Goal: Task Accomplishment & Management: Manage account settings

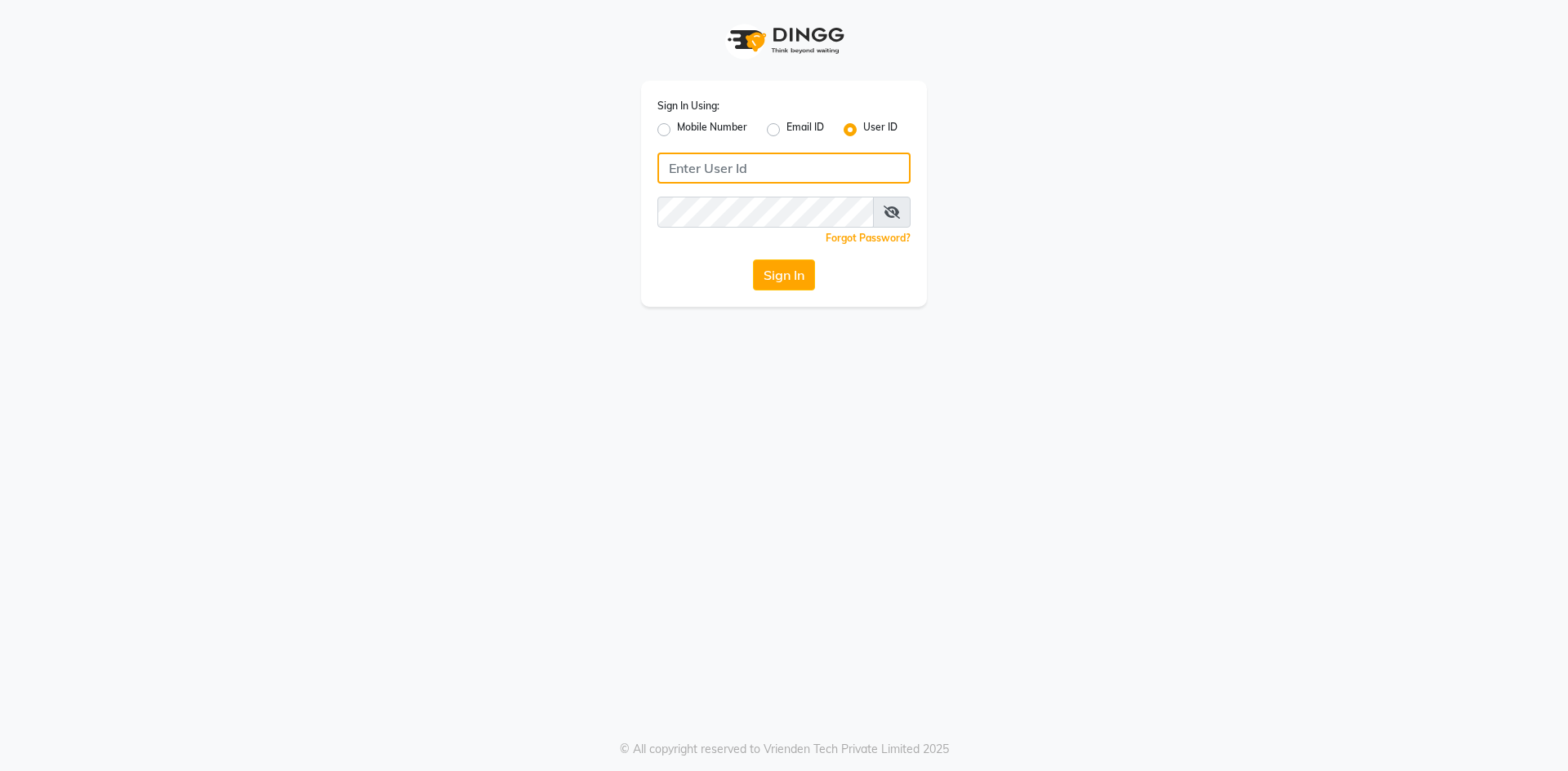
click at [753, 163] on input "Username" at bounding box center [784, 168] width 253 height 31
drag, startPoint x: 757, startPoint y: 174, endPoint x: 746, endPoint y: 174, distance: 11.0
click at [744, 175] on input "hydeluxurysalon" at bounding box center [784, 168] width 253 height 31
drag, startPoint x: 788, startPoint y: 167, endPoint x: 659, endPoint y: 171, distance: 129.1
click at [659, 171] on input "hydeluxurysalon" at bounding box center [784, 168] width 253 height 31
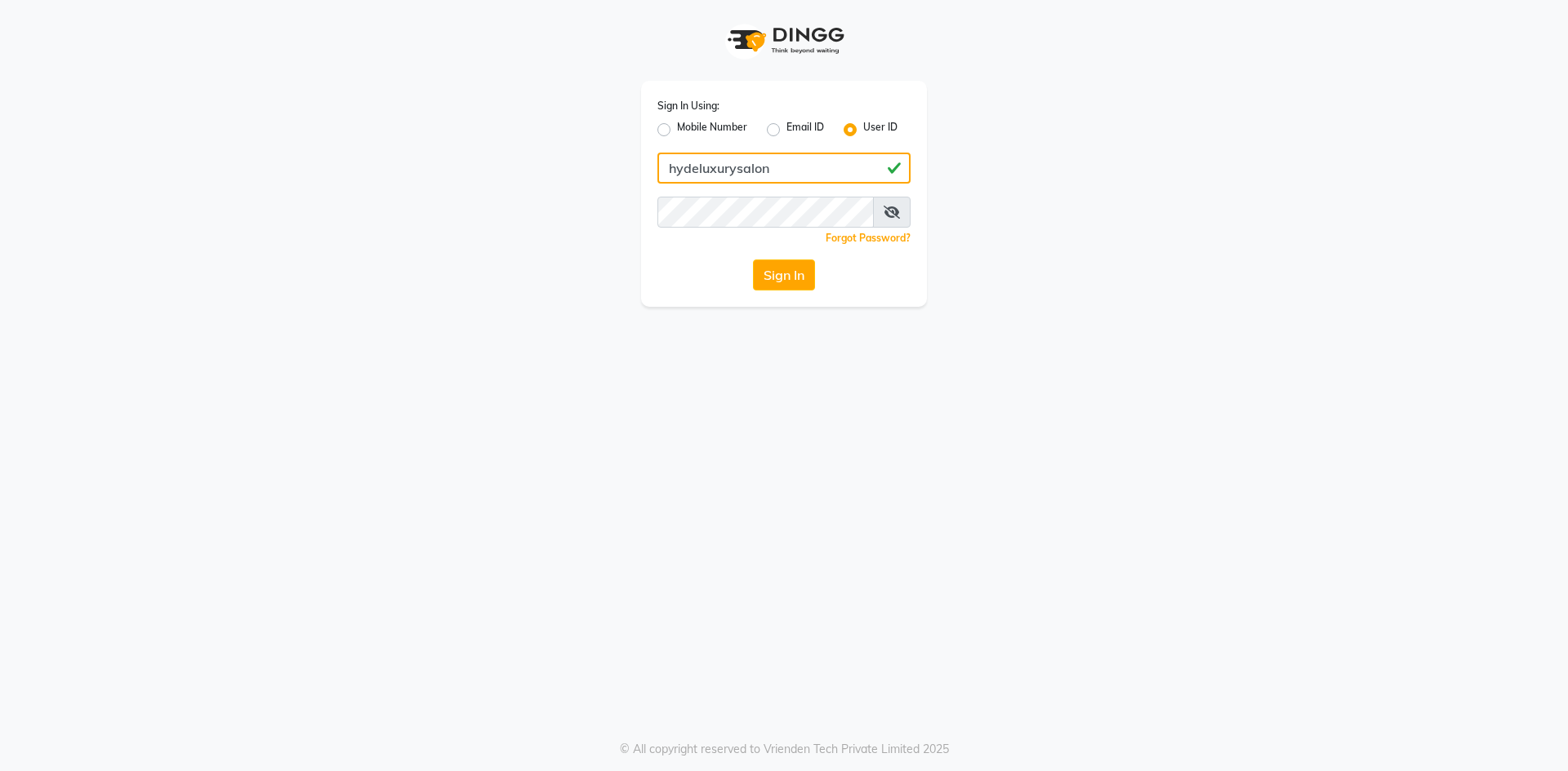
type input "hydeluxurysalon"
click at [791, 282] on button "Sign In" at bounding box center [784, 275] width 62 height 31
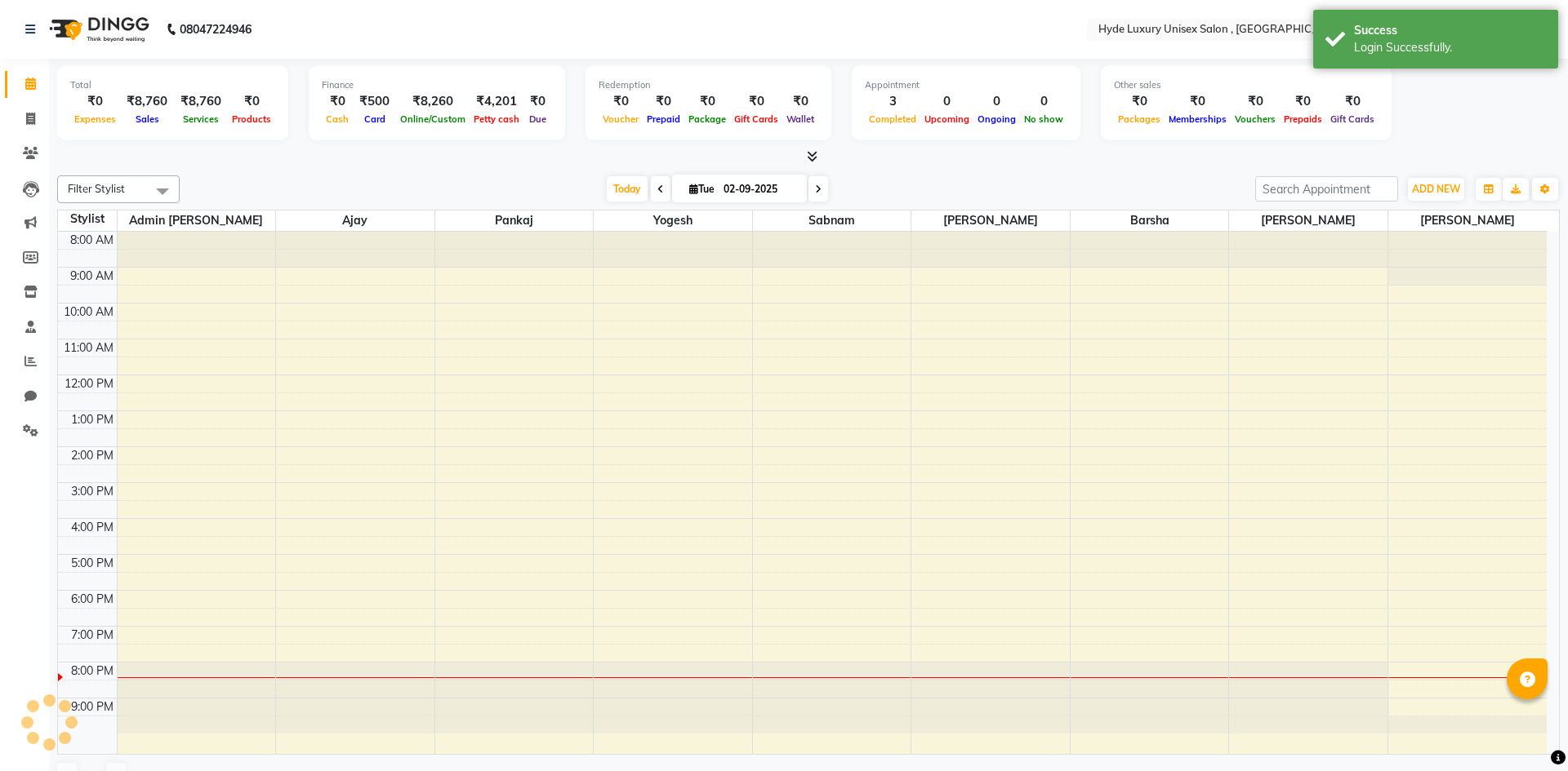
select select "en"
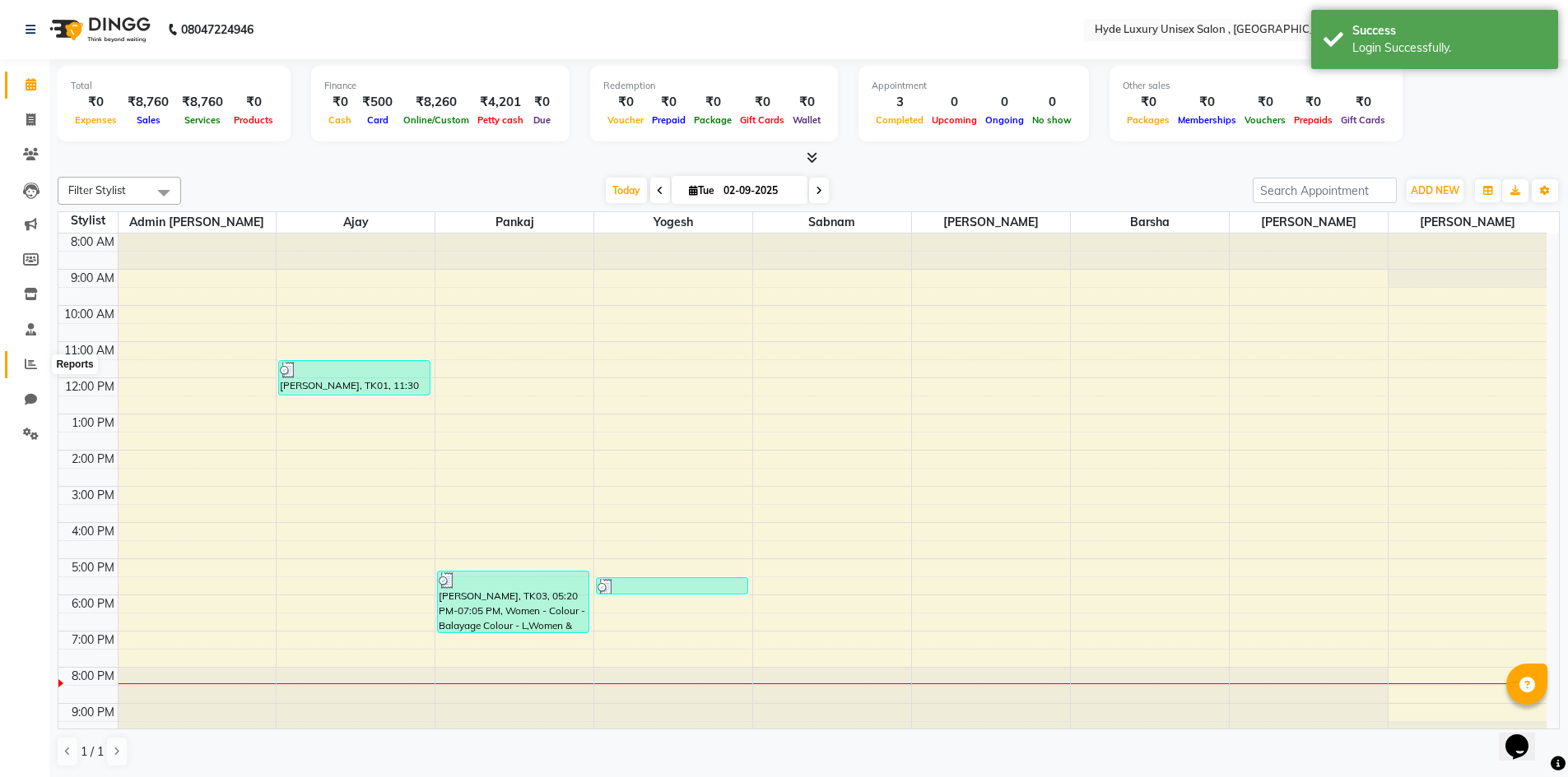
click at [28, 369] on icon at bounding box center [31, 363] width 12 height 12
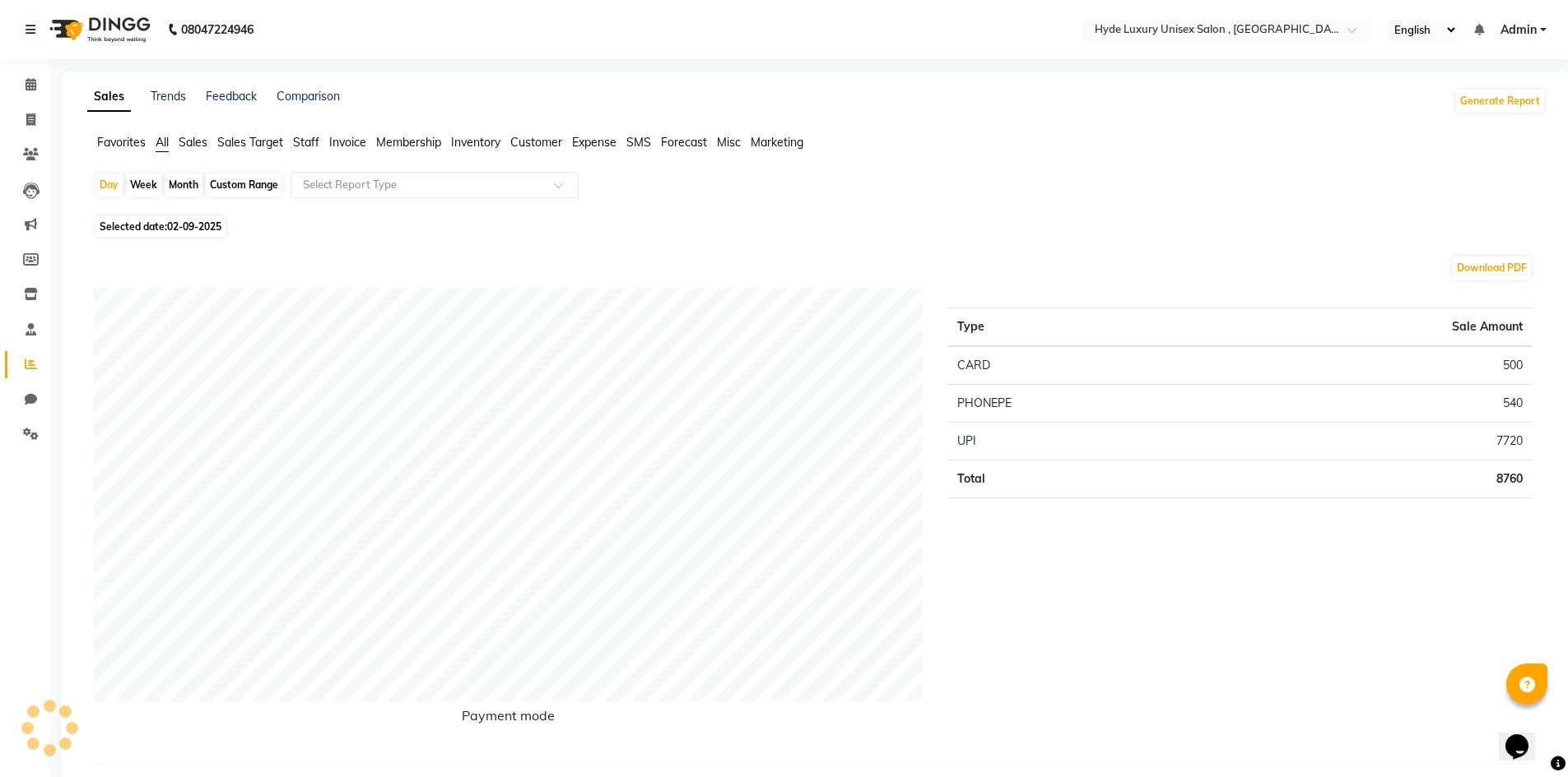
click at [305, 140] on span "Staff" at bounding box center [306, 141] width 27 height 14
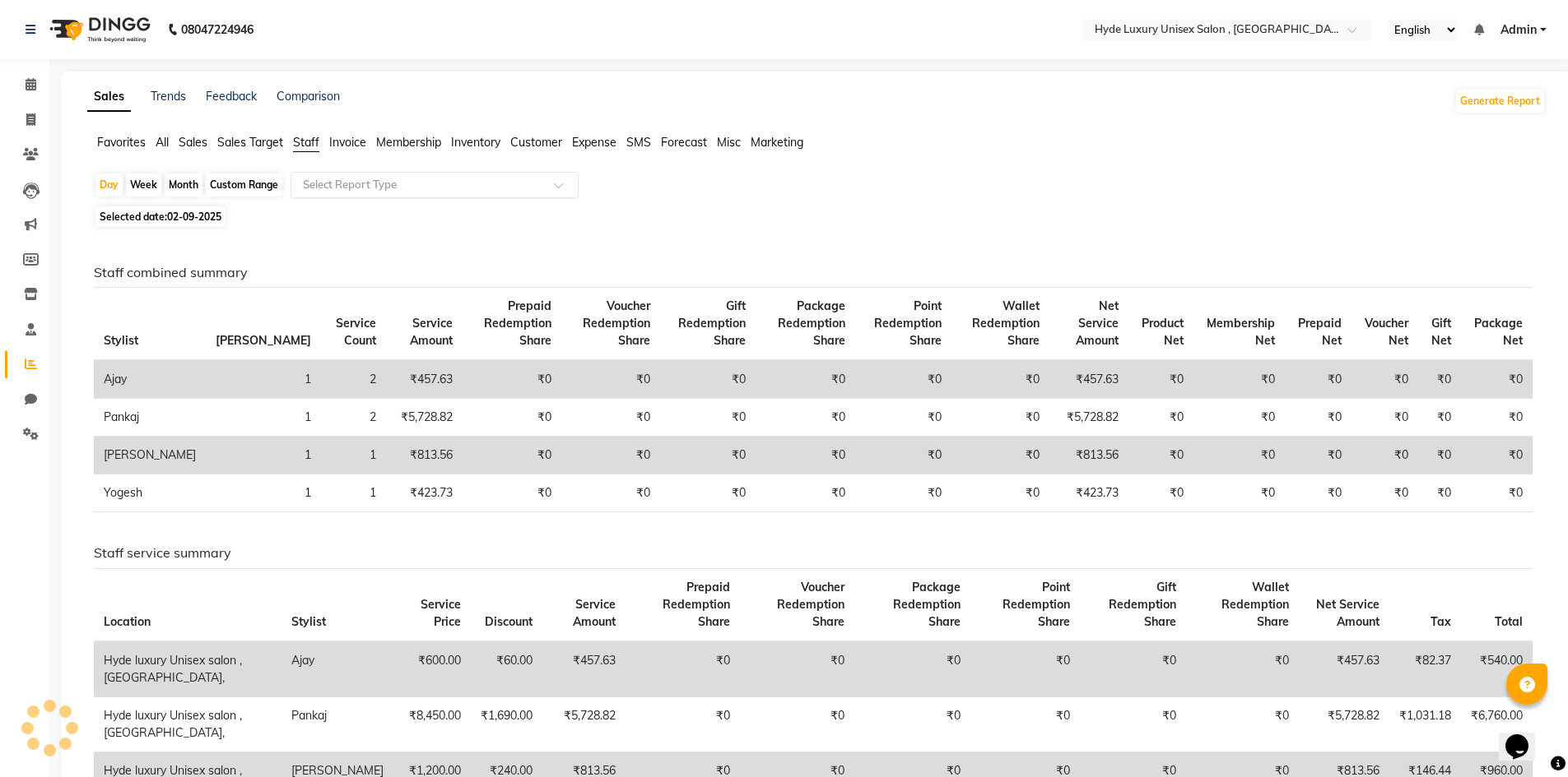
click at [403, 184] on input "text" at bounding box center [418, 184] width 237 height 16
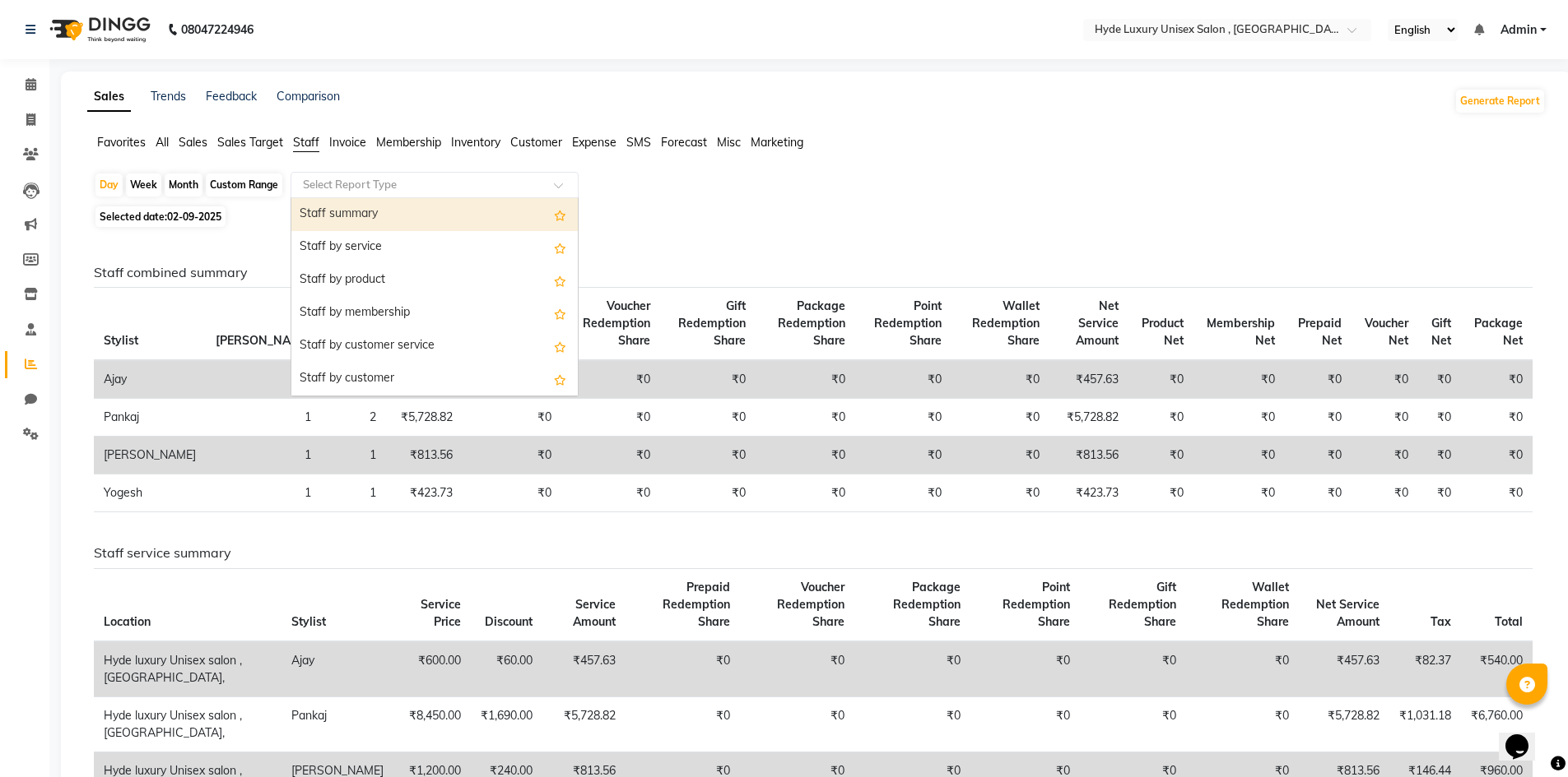
click at [376, 222] on div "Staff summary" at bounding box center [435, 214] width 287 height 32
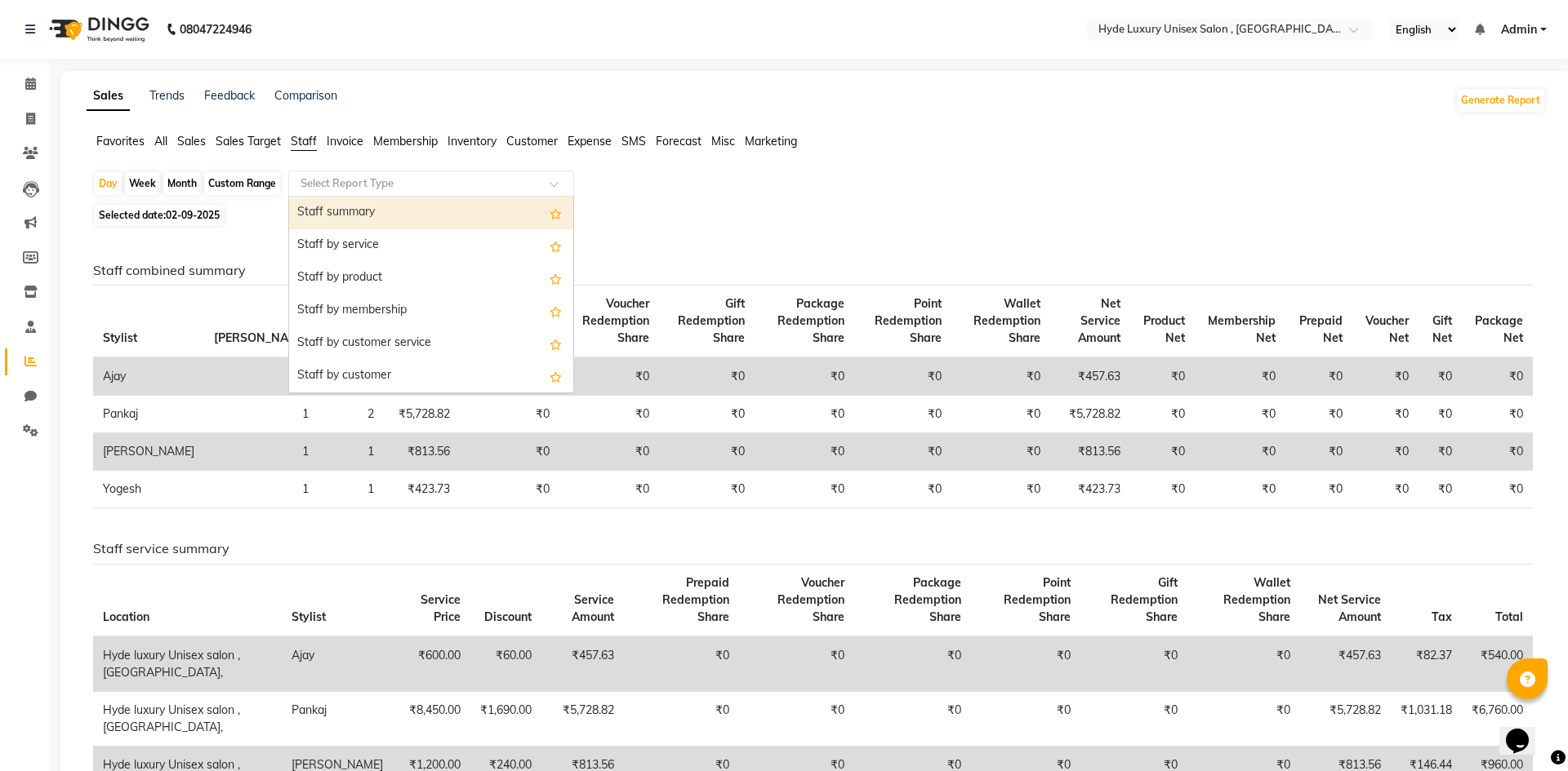
select select "full_report"
select select "csv"
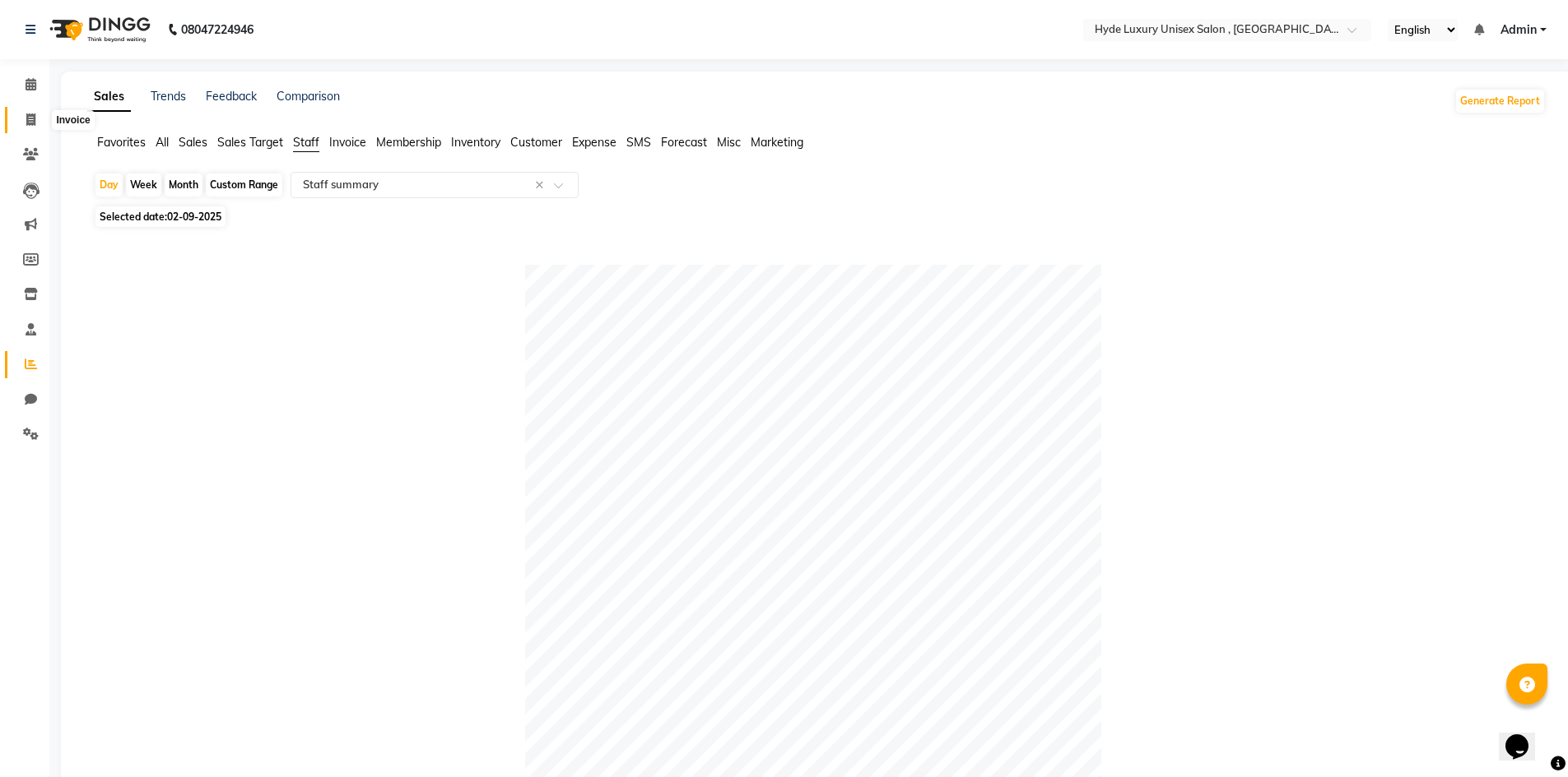
click at [33, 115] on icon at bounding box center [31, 119] width 9 height 12
select select "service"
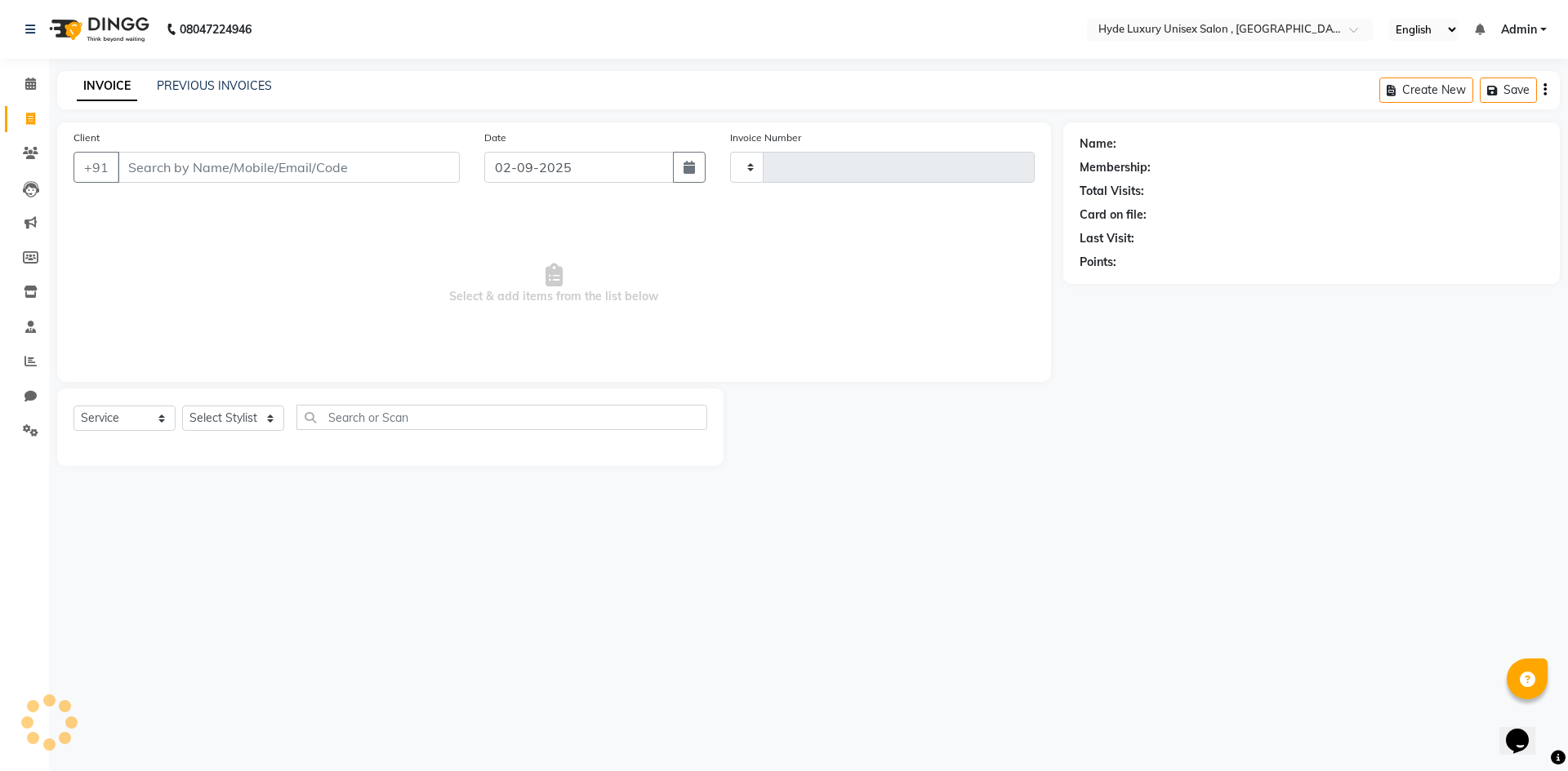
type input "0927"
select select "8189"
click at [158, 87] on link "PREVIOUS INVOICES" at bounding box center [213, 85] width 115 height 14
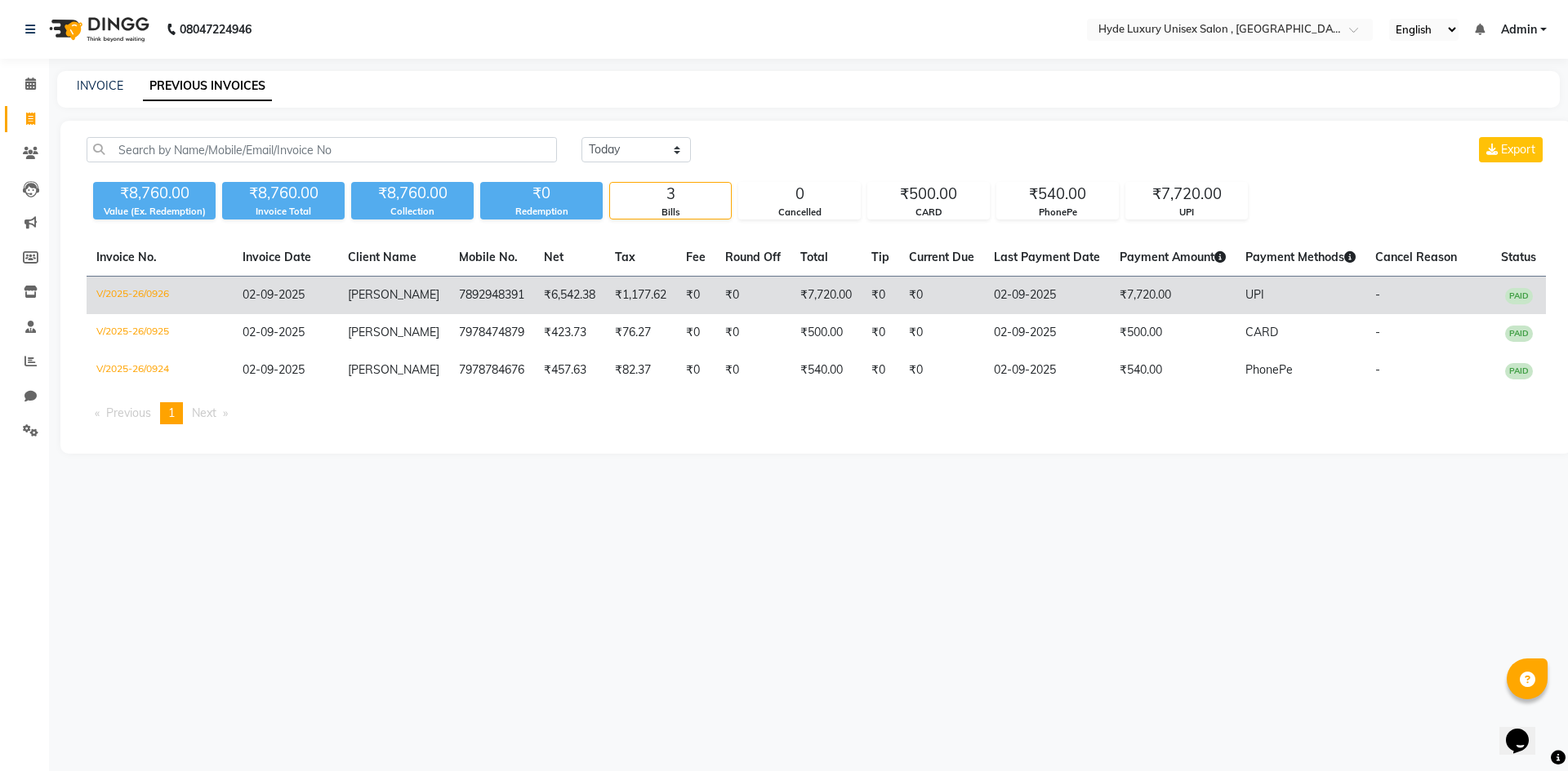
click at [365, 292] on span "[PERSON_NAME]" at bounding box center [394, 294] width 91 height 14
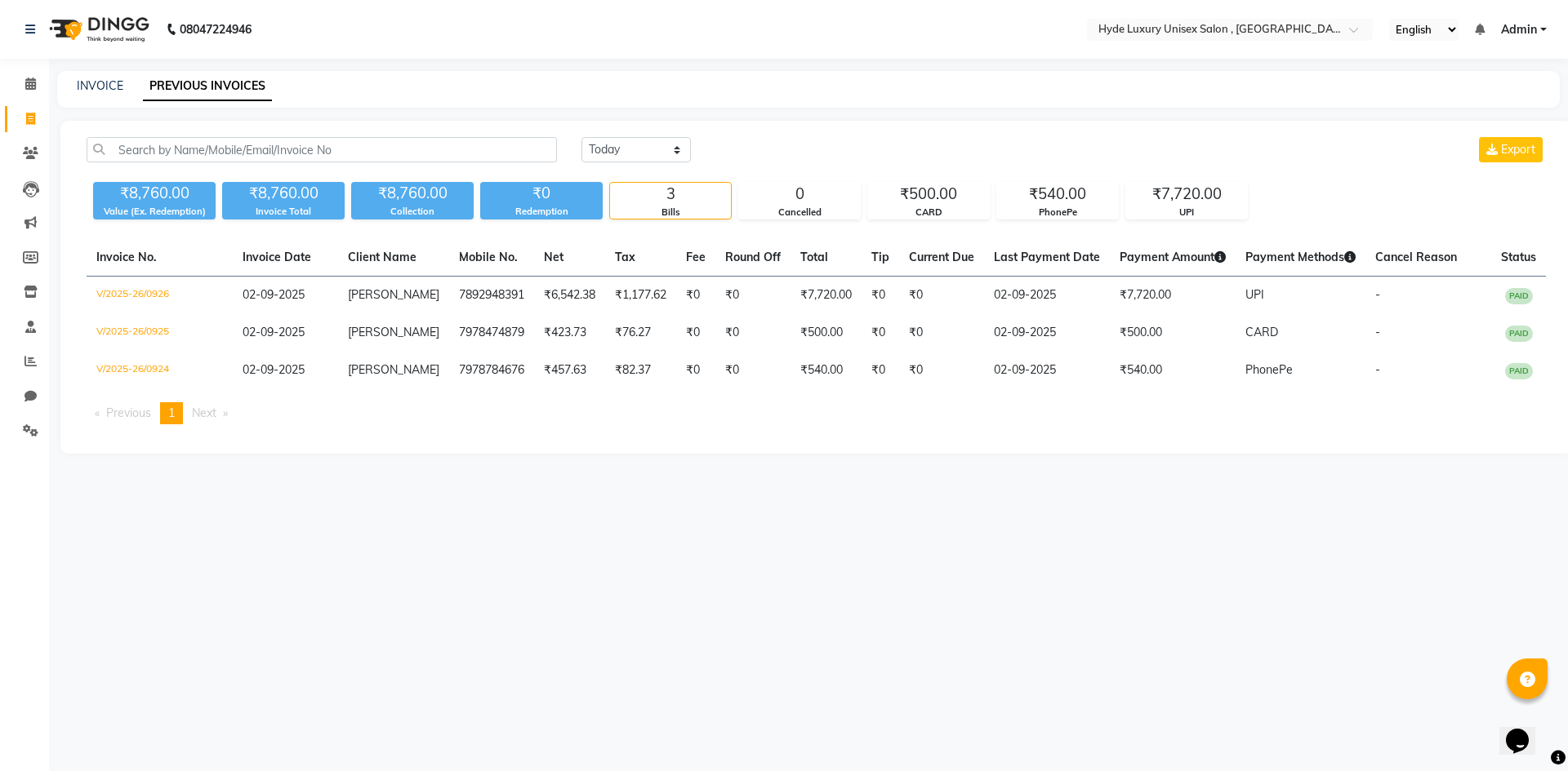
click at [1541, 28] on link "Admin" at bounding box center [1523, 29] width 46 height 17
click at [1492, 119] on link "Sign out" at bounding box center [1463, 112] width 150 height 26
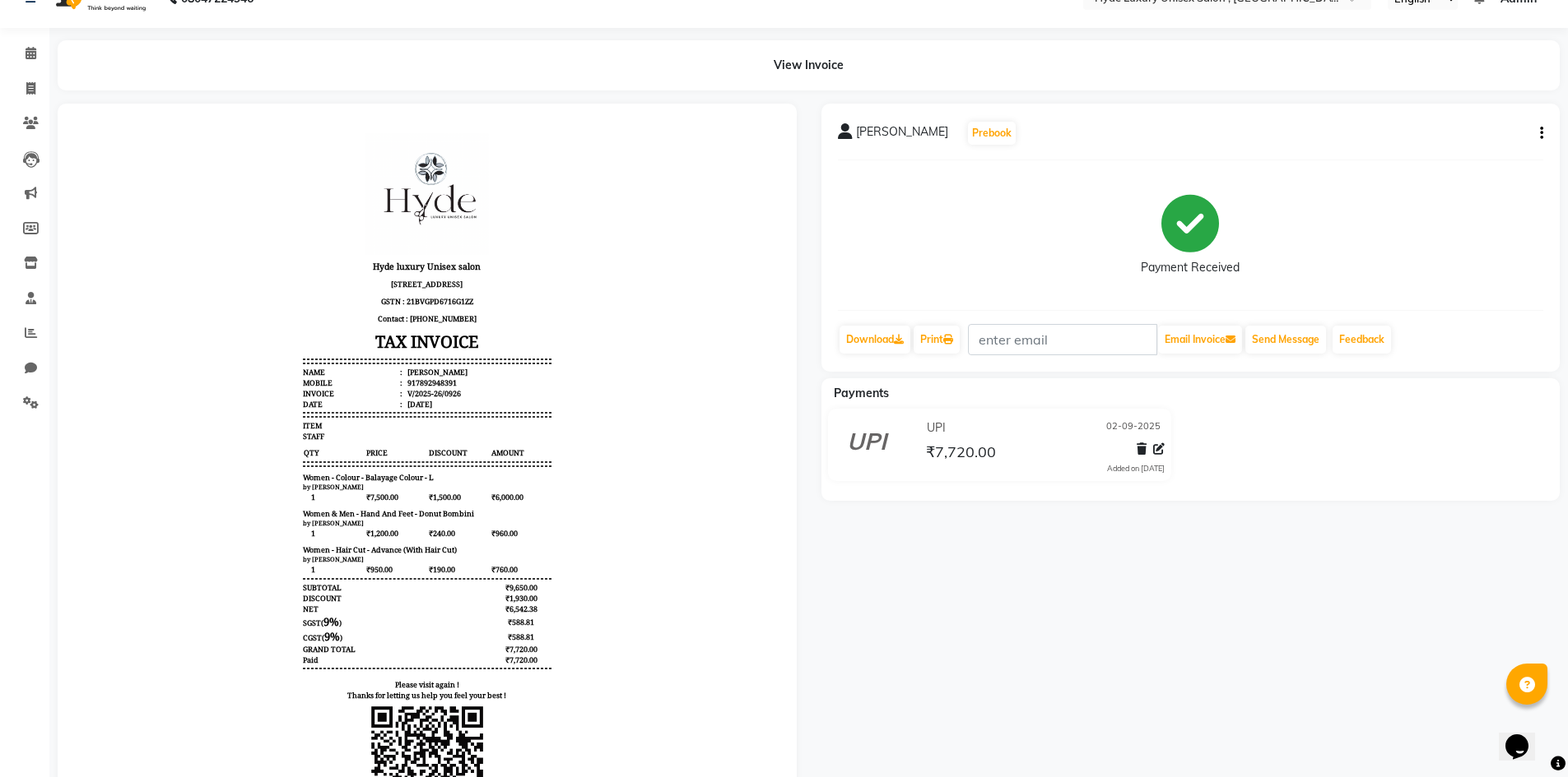
scroll to position [82, 0]
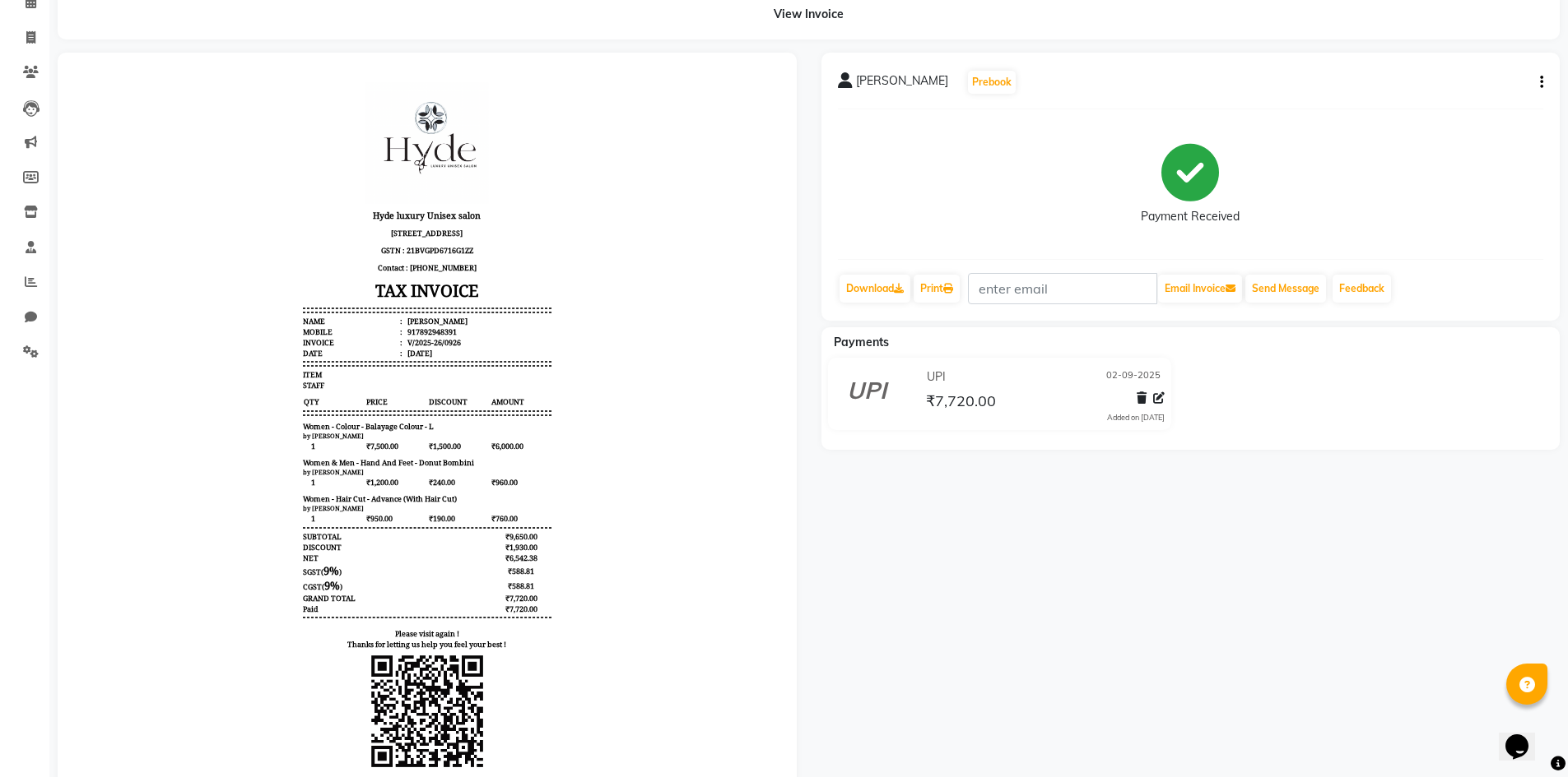
click at [1543, 86] on div "[PERSON_NAME] Prebook Payment Received Download Print Email Invoice Send Messag…" at bounding box center [1190, 186] width 739 height 269
click at [1541, 82] on icon "button" at bounding box center [1540, 82] width 3 height 1
click at [1442, 87] on div "Edit Item Staff" at bounding box center [1460, 83] width 113 height 21
select select
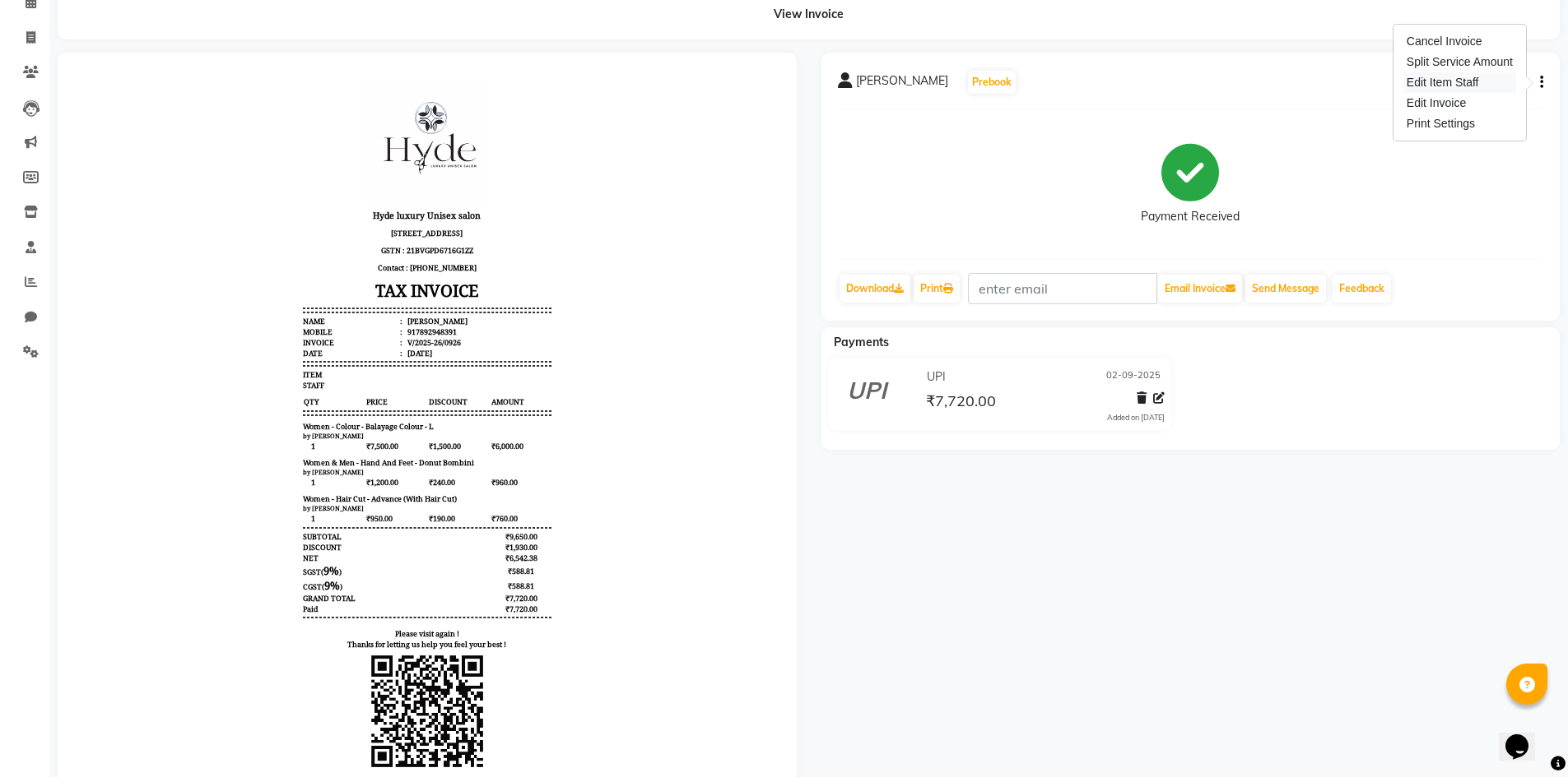
select select
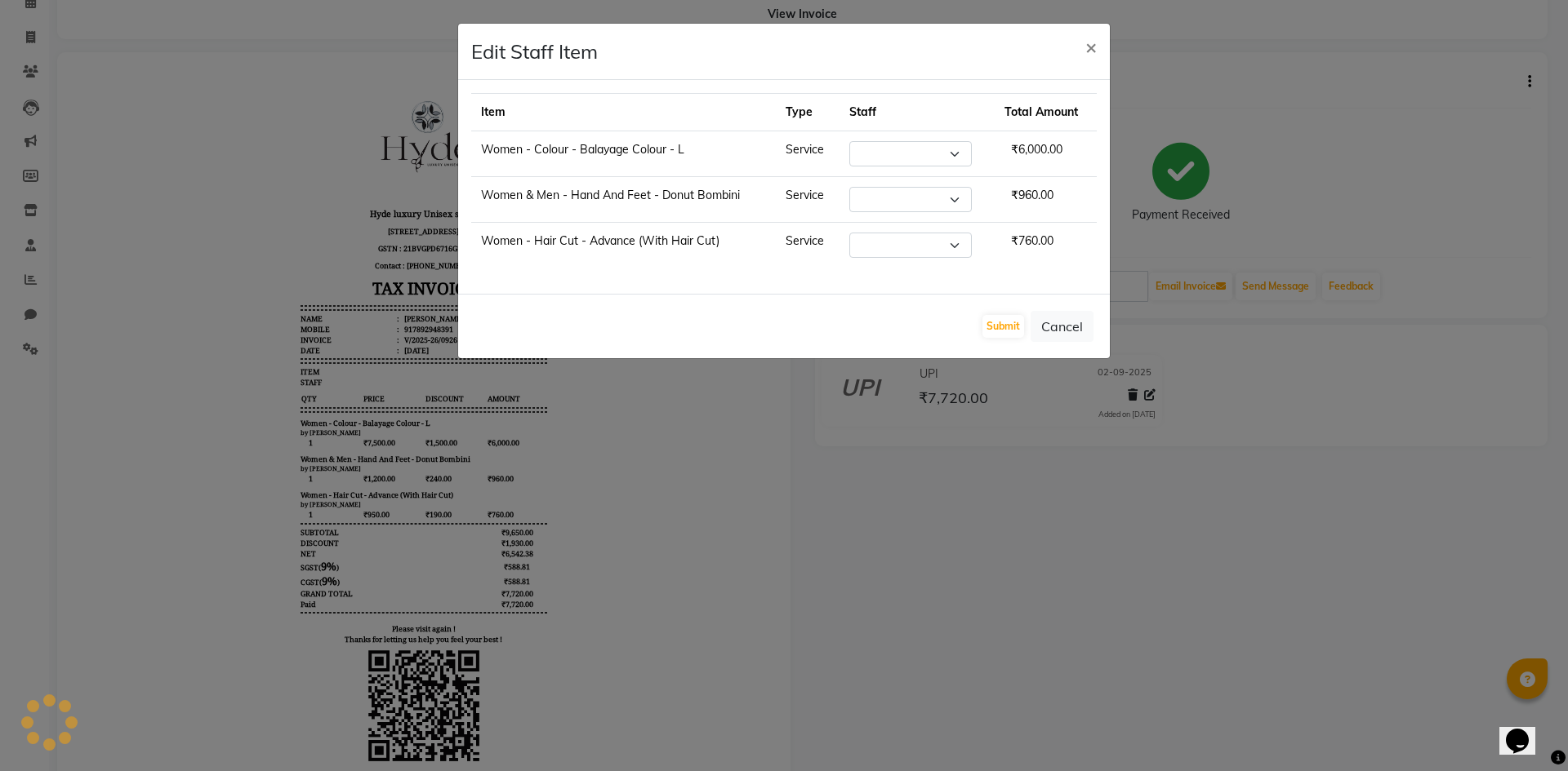
select select "79829"
select select "83380"
select select "79829"
click at [875, 201] on select "Select Admin [PERSON_NAME] [PERSON_NAME] [PERSON_NAME] [PERSON_NAME] [PERSON_NA…" at bounding box center [901, 199] width 122 height 26
select select "79854"
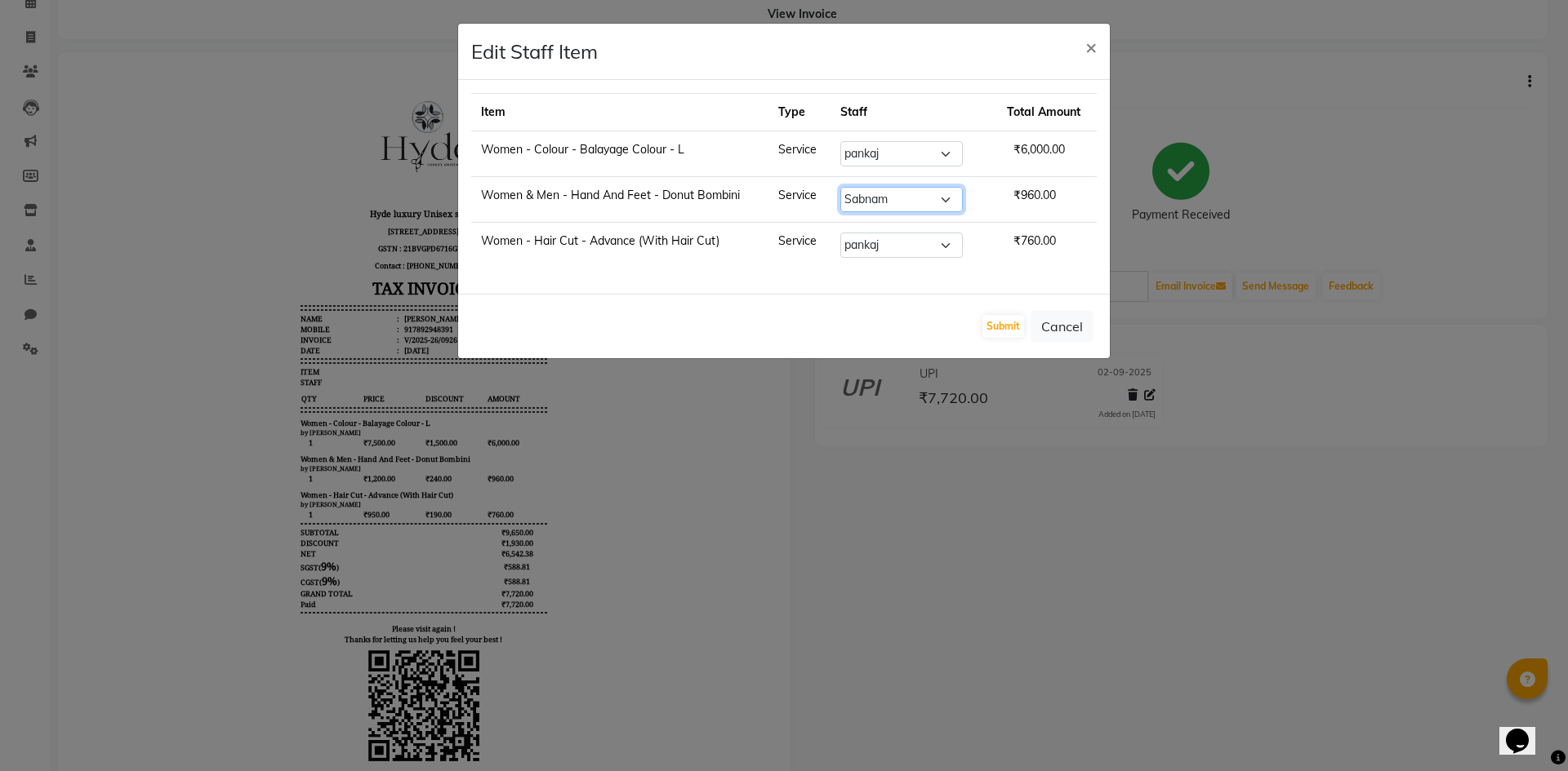
click at [848, 187] on select "Select Admin [PERSON_NAME] [PERSON_NAME] [PERSON_NAME] [PERSON_NAME] [PERSON_NA…" at bounding box center [901, 199] width 122 height 26
click at [998, 333] on button "Submit" at bounding box center [1003, 326] width 42 height 23
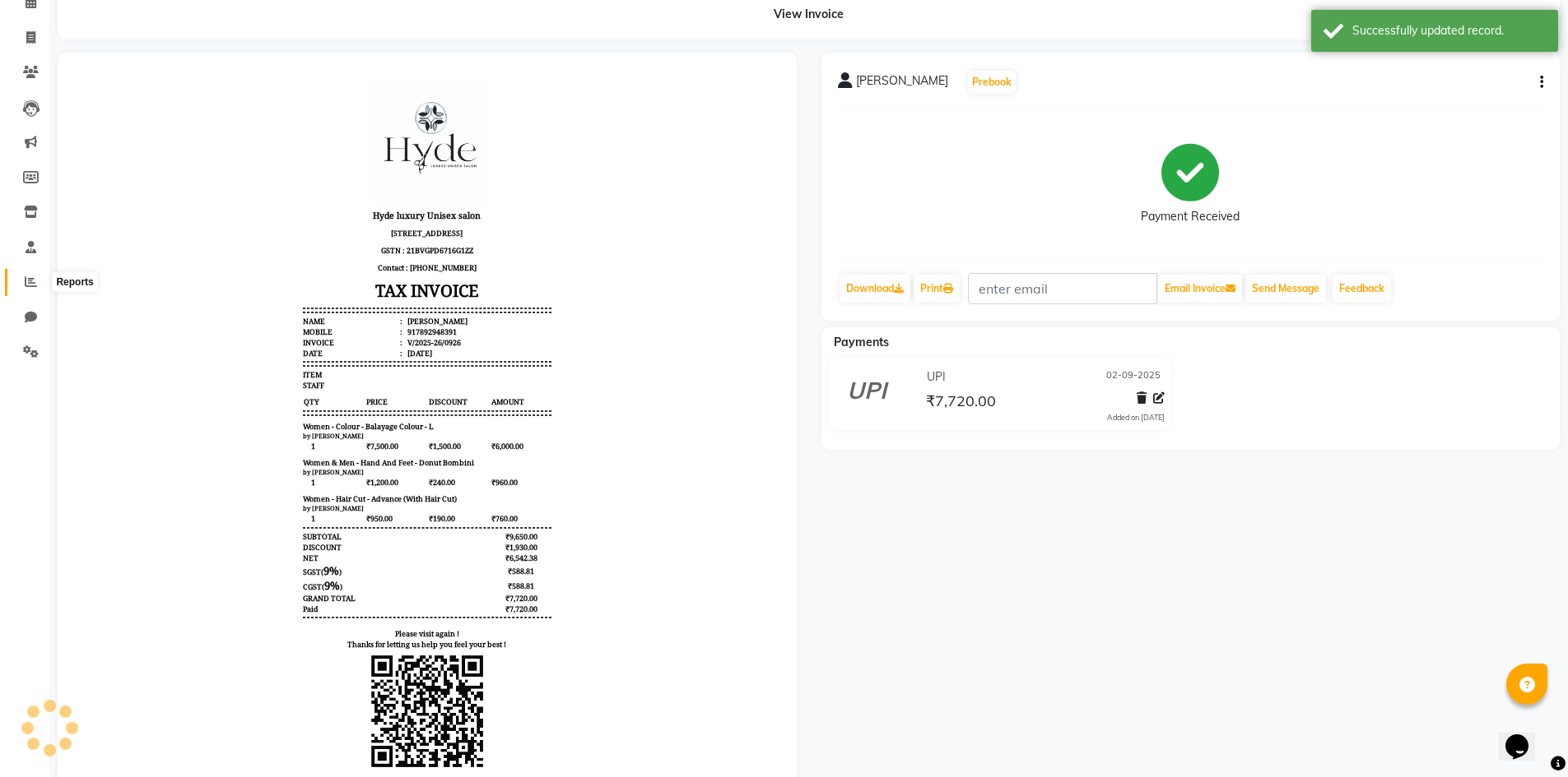
click at [42, 277] on span at bounding box center [31, 283] width 29 height 19
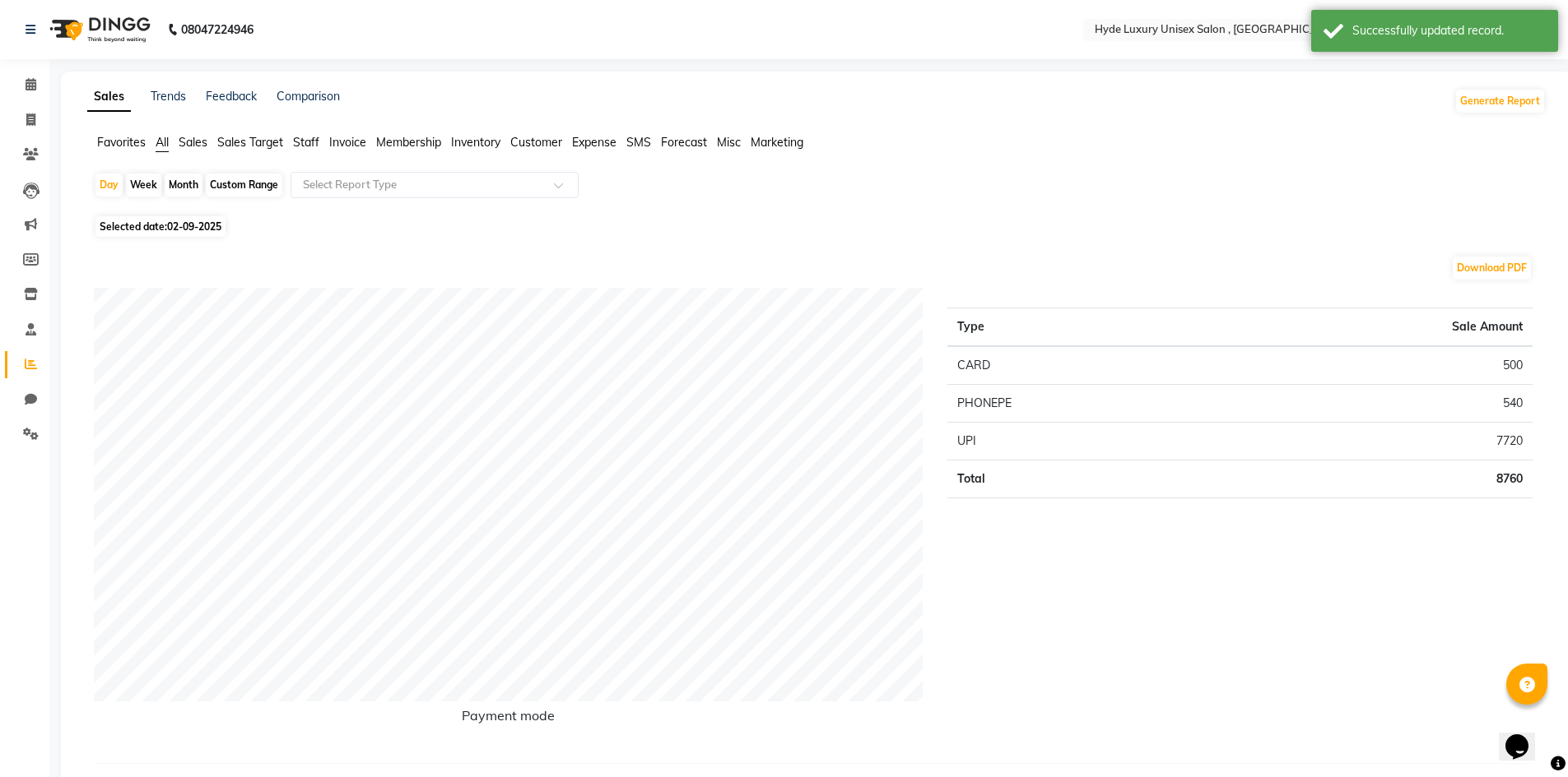
click at [308, 146] on span "Staff" at bounding box center [306, 141] width 27 height 14
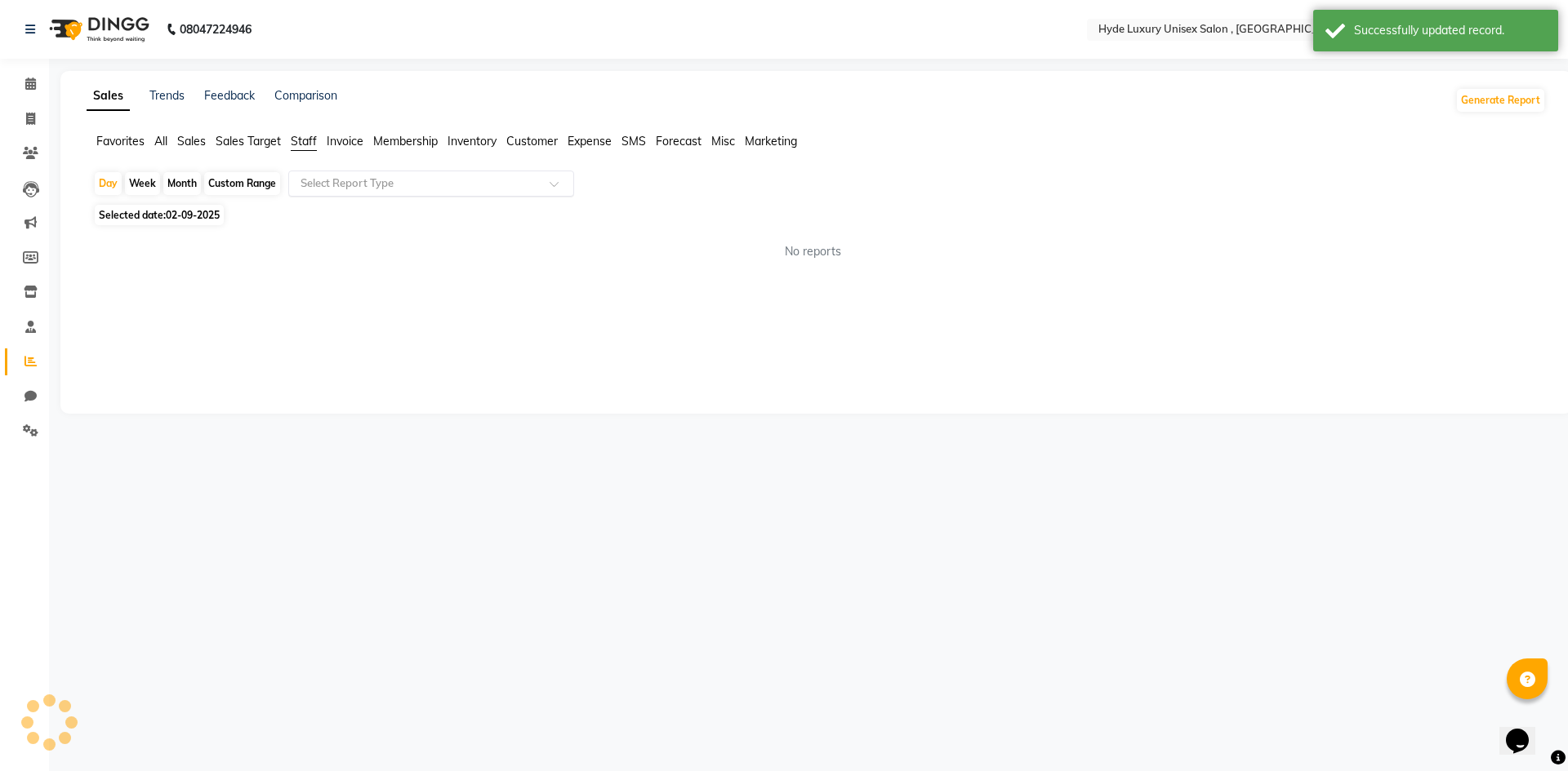
click at [337, 193] on div "Select Report Type" at bounding box center [431, 184] width 286 height 27
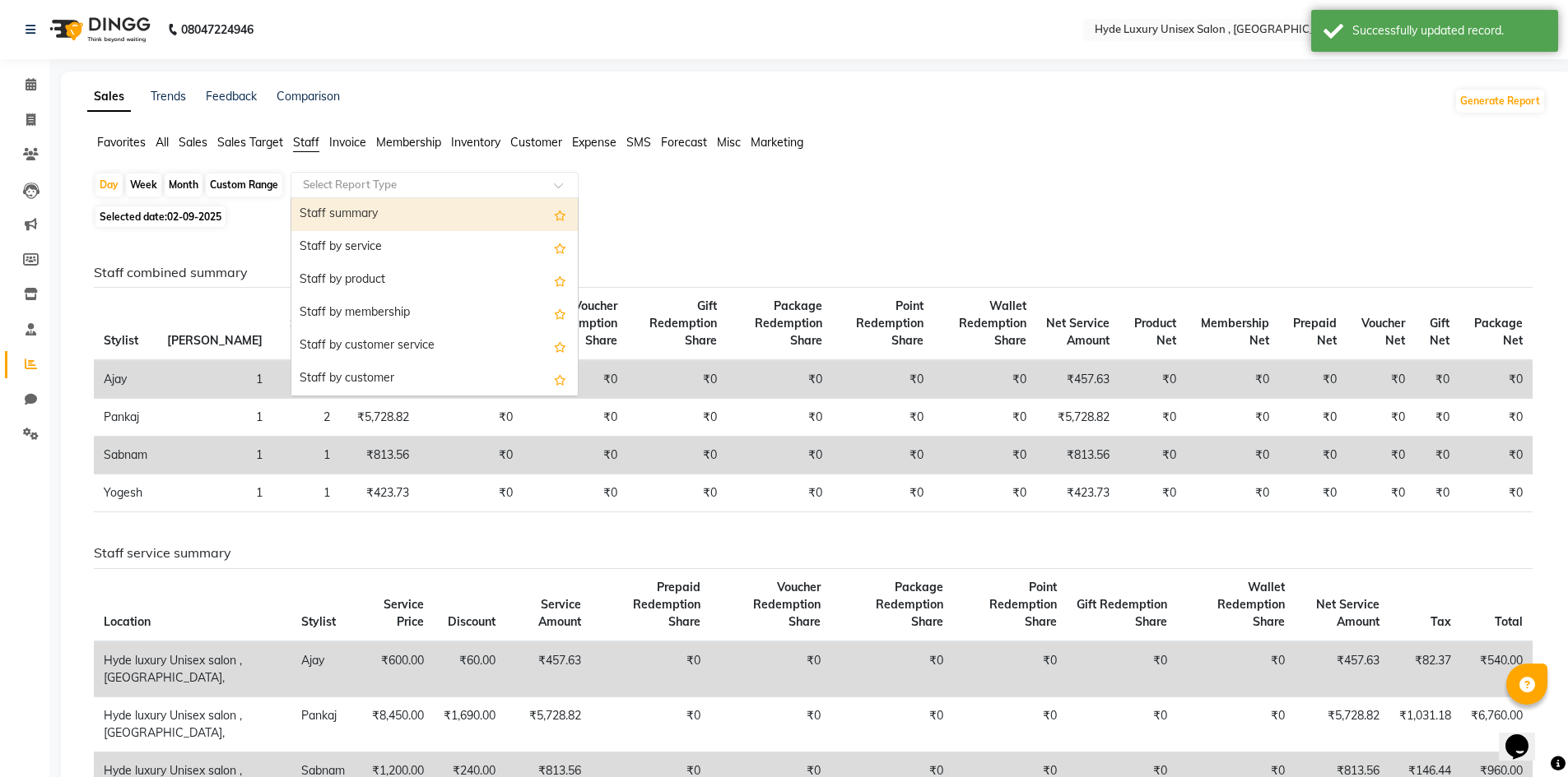
click at [357, 212] on div "Staff summary" at bounding box center [435, 214] width 287 height 32
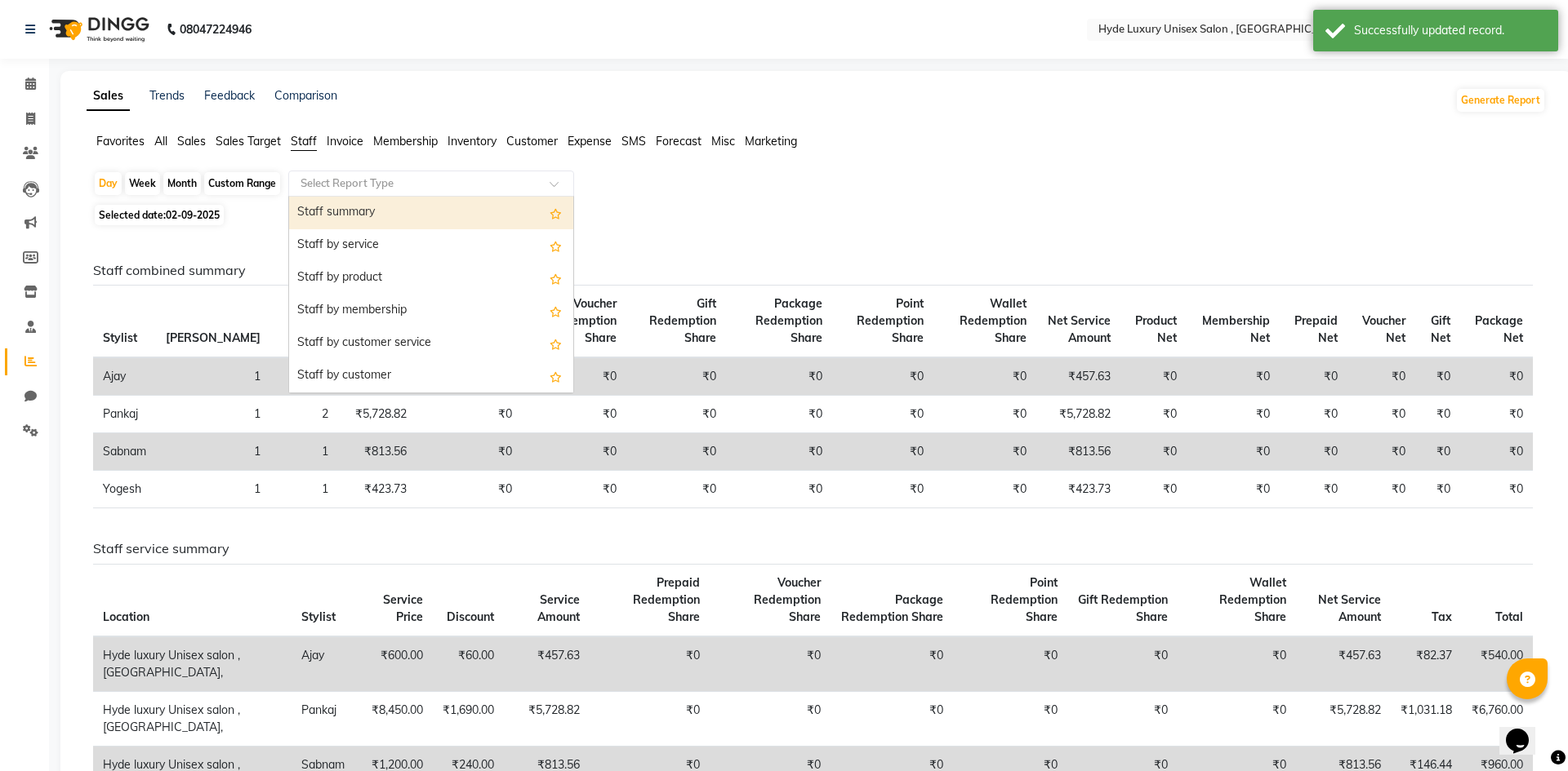
select select "full_report"
select select "csv"
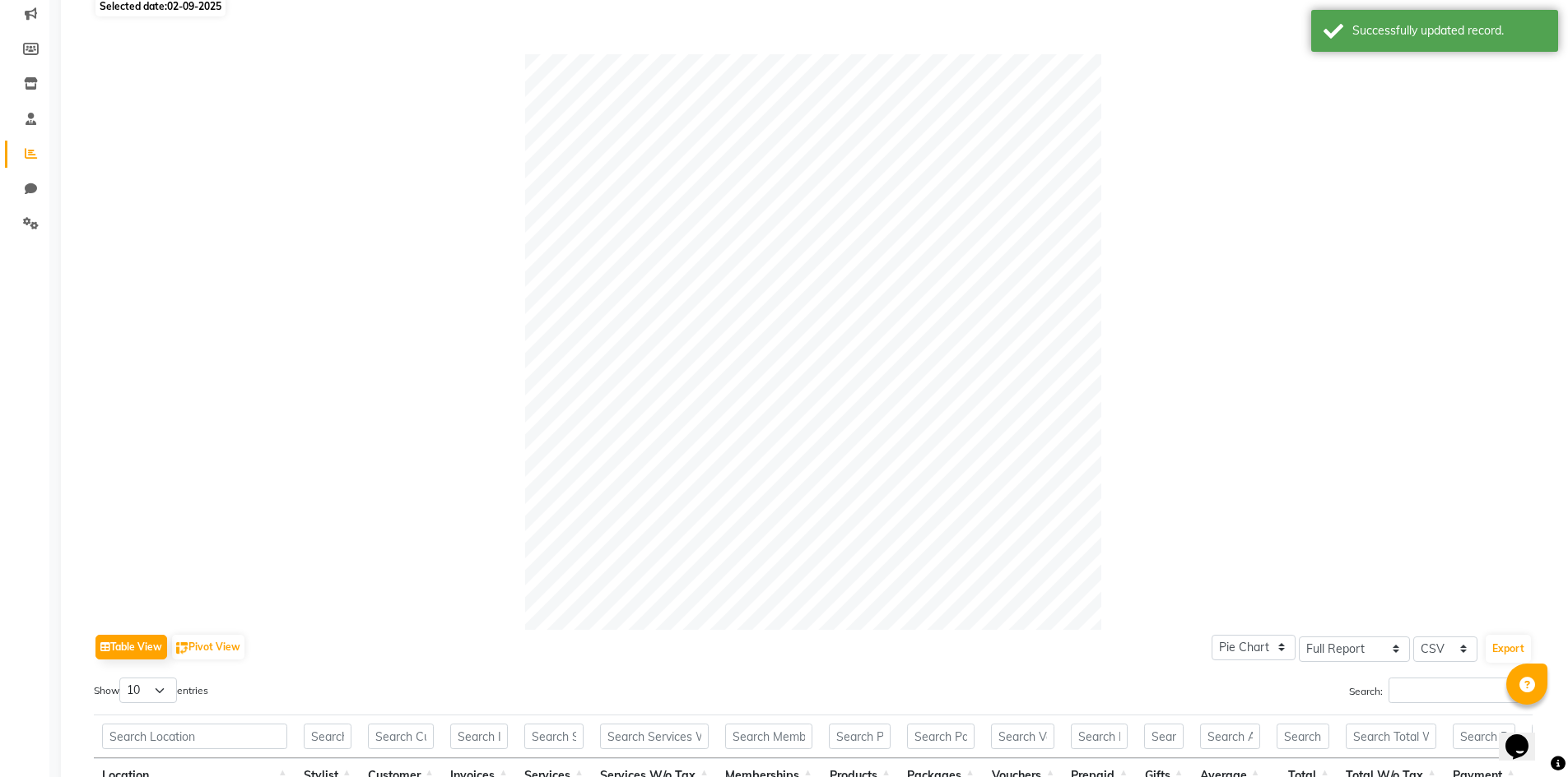
scroll to position [82, 0]
